Goal: Task Accomplishment & Management: Manage account settings

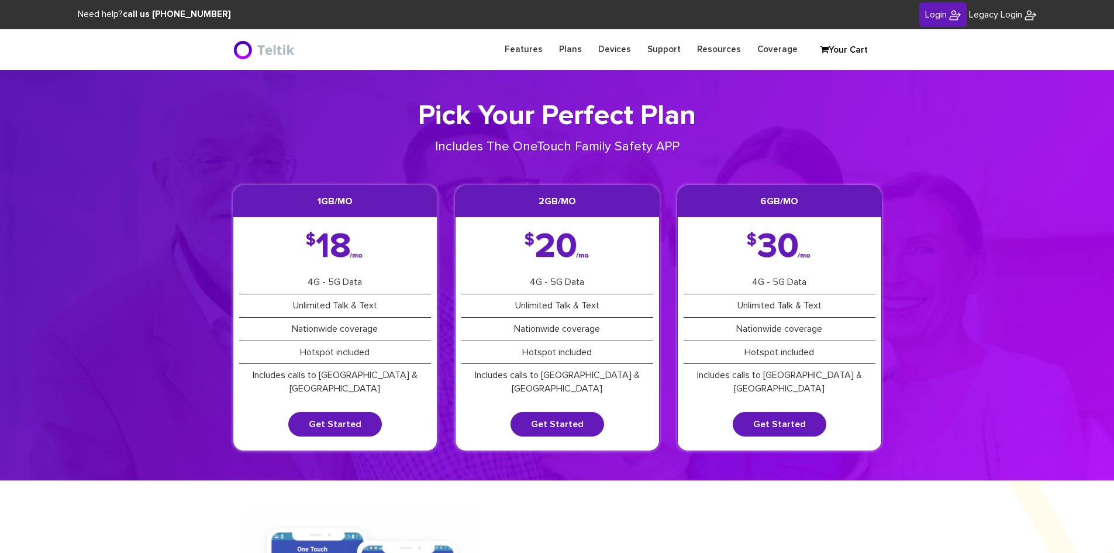
type input "[PERSON_NAME][EMAIL_ADDRESS][DOMAIN_NAME]"
click at [946, 25] on link "Login" at bounding box center [942, 14] width 47 height 25
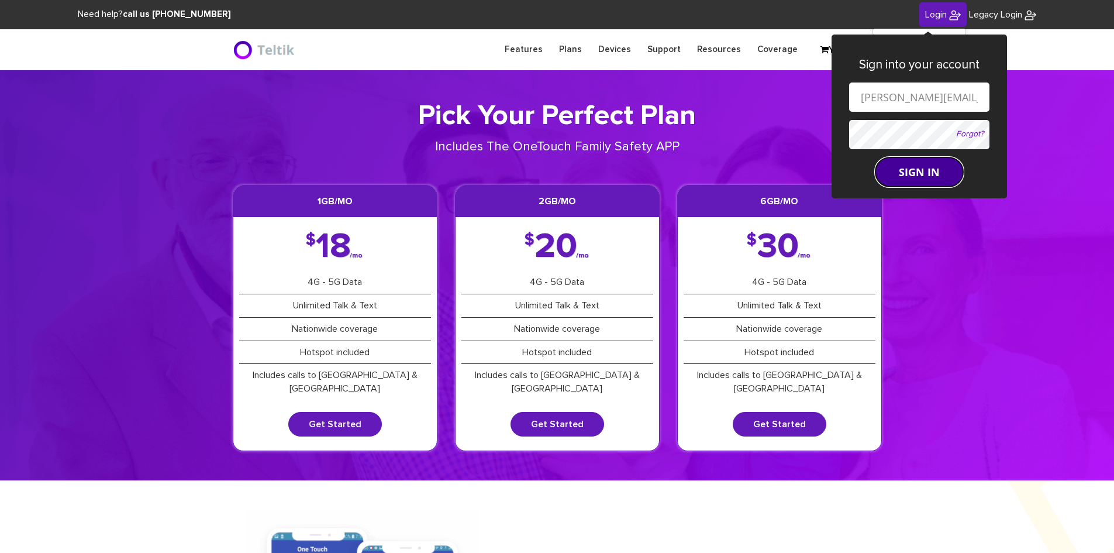
click at [921, 170] on button "SIGN IN" at bounding box center [920, 171] width 88 height 29
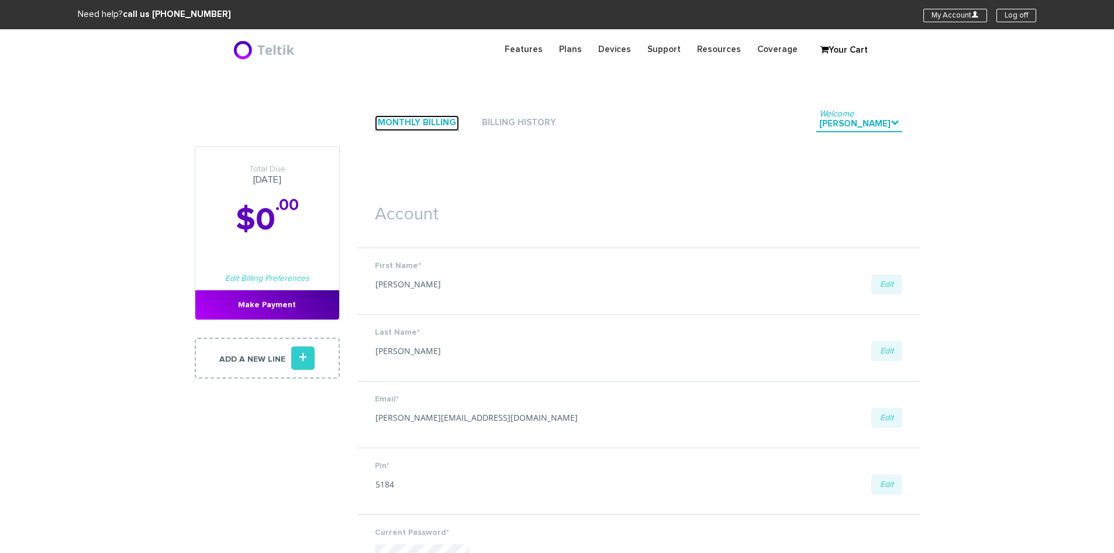
click at [445, 119] on link "Monthly Billing" at bounding box center [417, 123] width 84 height 16
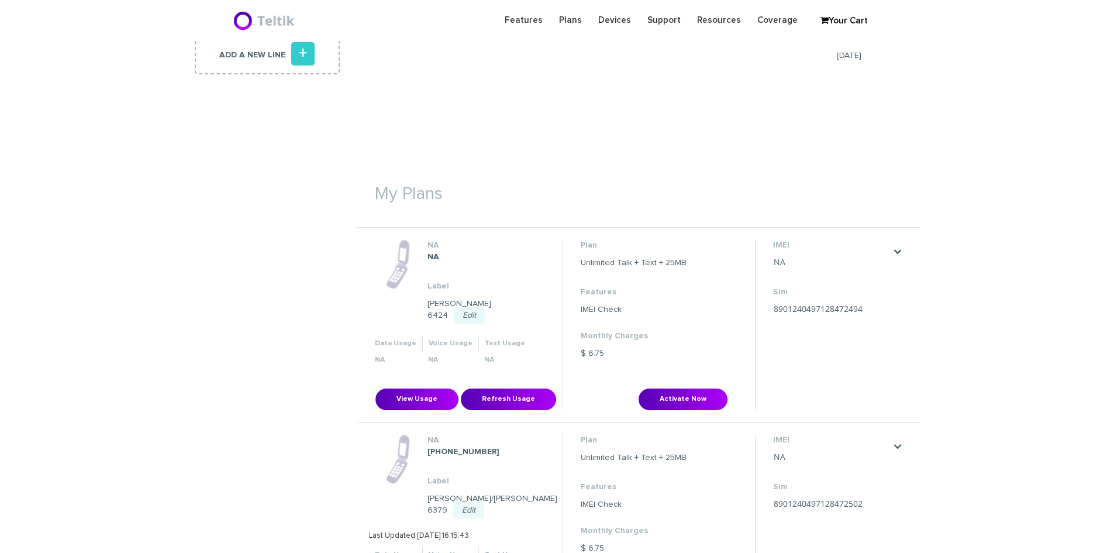
scroll to position [234, 0]
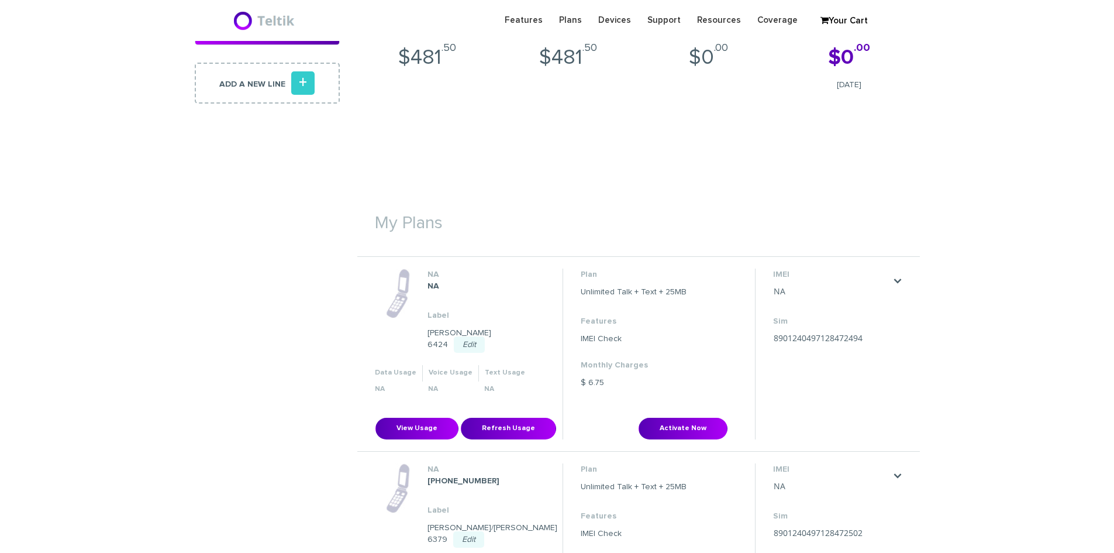
click at [414, 228] on h1 "My Plans" at bounding box center [638, 217] width 563 height 43
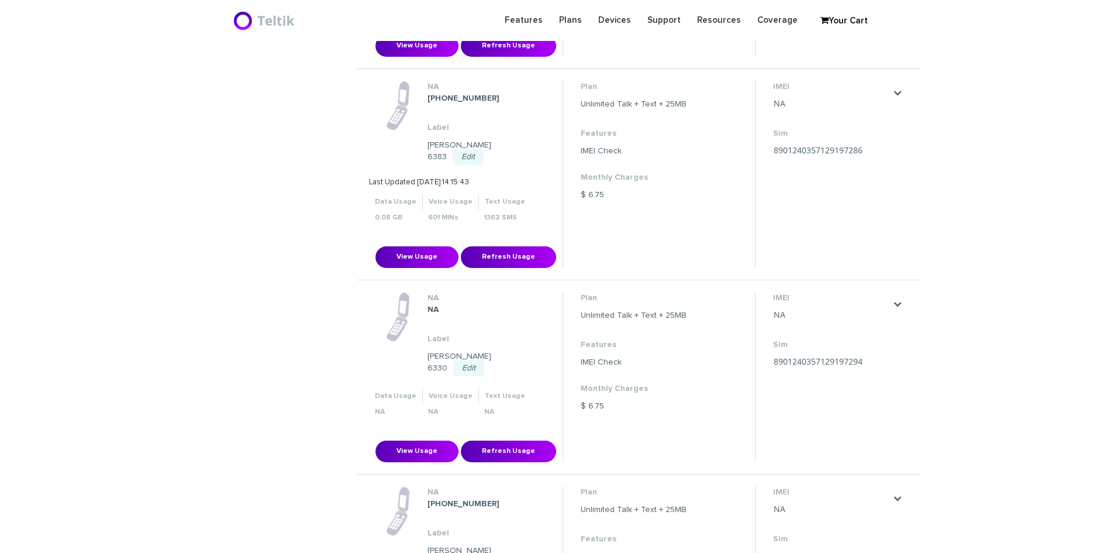
scroll to position [1228, 0]
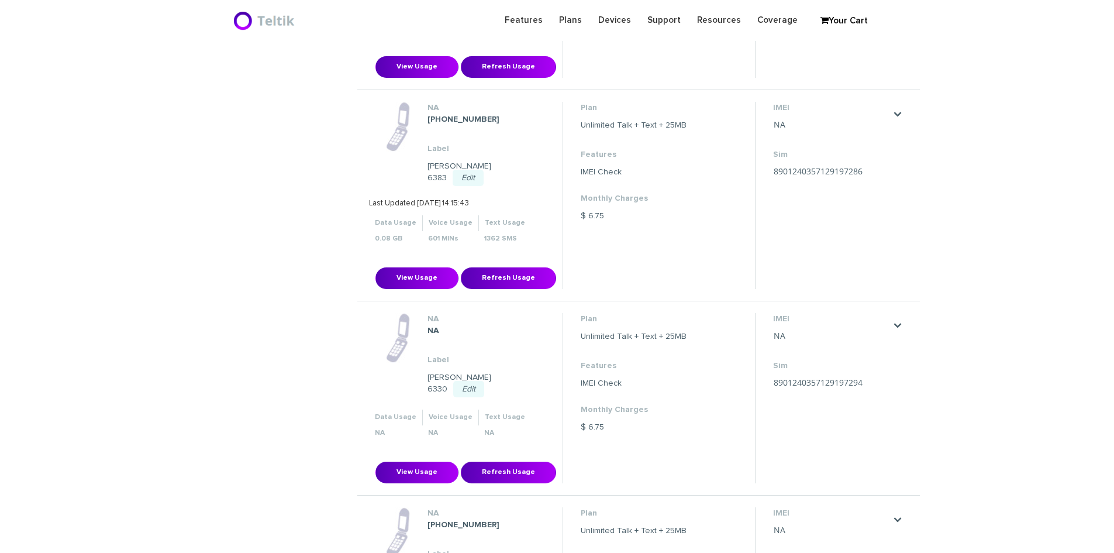
click at [793, 142] on dl "IMEI NA Save Cancel Sim 8901240357129197286 Save Cancel" at bounding box center [831, 141] width 117 height 79
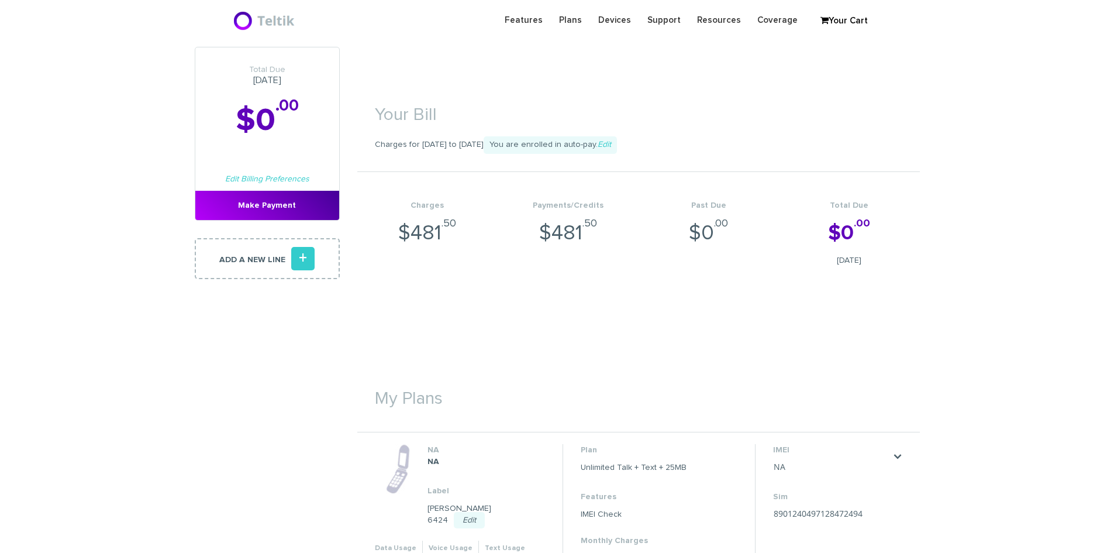
scroll to position [819, 0]
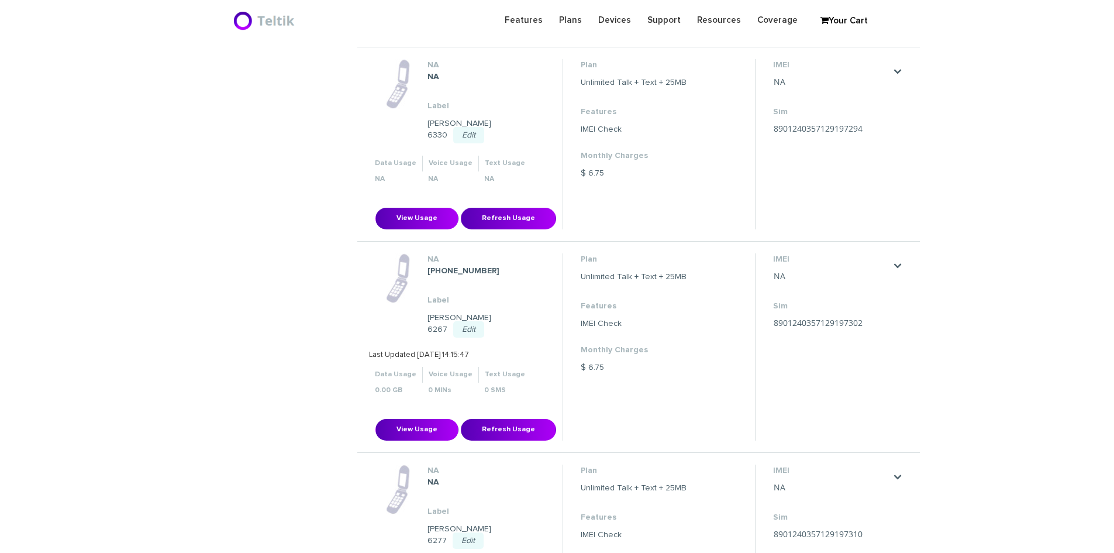
click at [824, 290] on li "IMEI NA Save Cancel Sim 8901240357129197302 Save Cancel" at bounding box center [831, 346] width 153 height 187
